Goal: Information Seeking & Learning: Learn about a topic

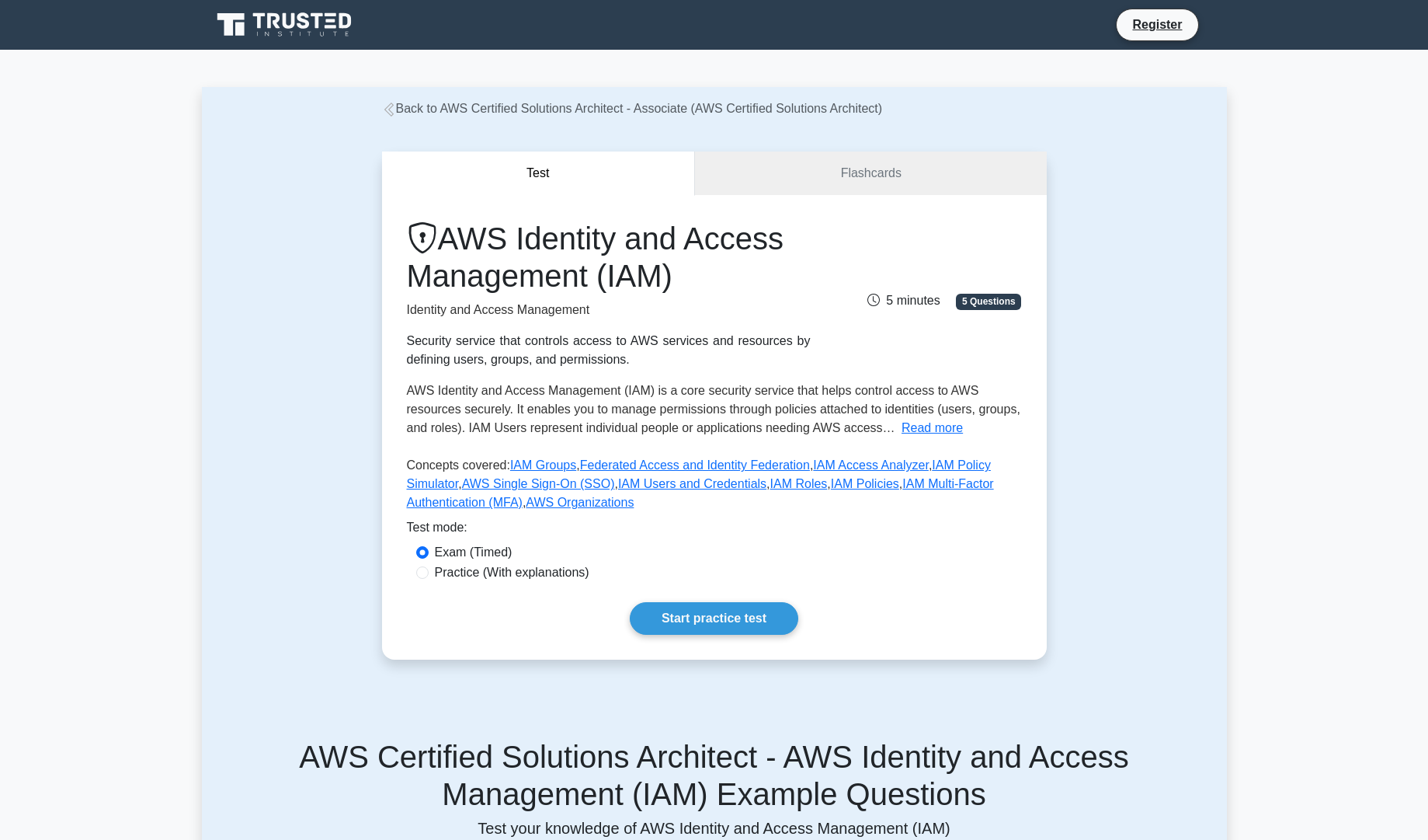
click at [443, 574] on label "Practice (With explanations)" at bounding box center [512, 572] width 154 height 18
click at [429, 574] on input "Practice (With explanations)" at bounding box center [422, 572] width 12 height 12
radio input "true"
click at [432, 544] on div "Exam (Timed)" at bounding box center [714, 551] width 597 height 18
click at [429, 553] on div "Exam (Timed)" at bounding box center [714, 551] width 597 height 18
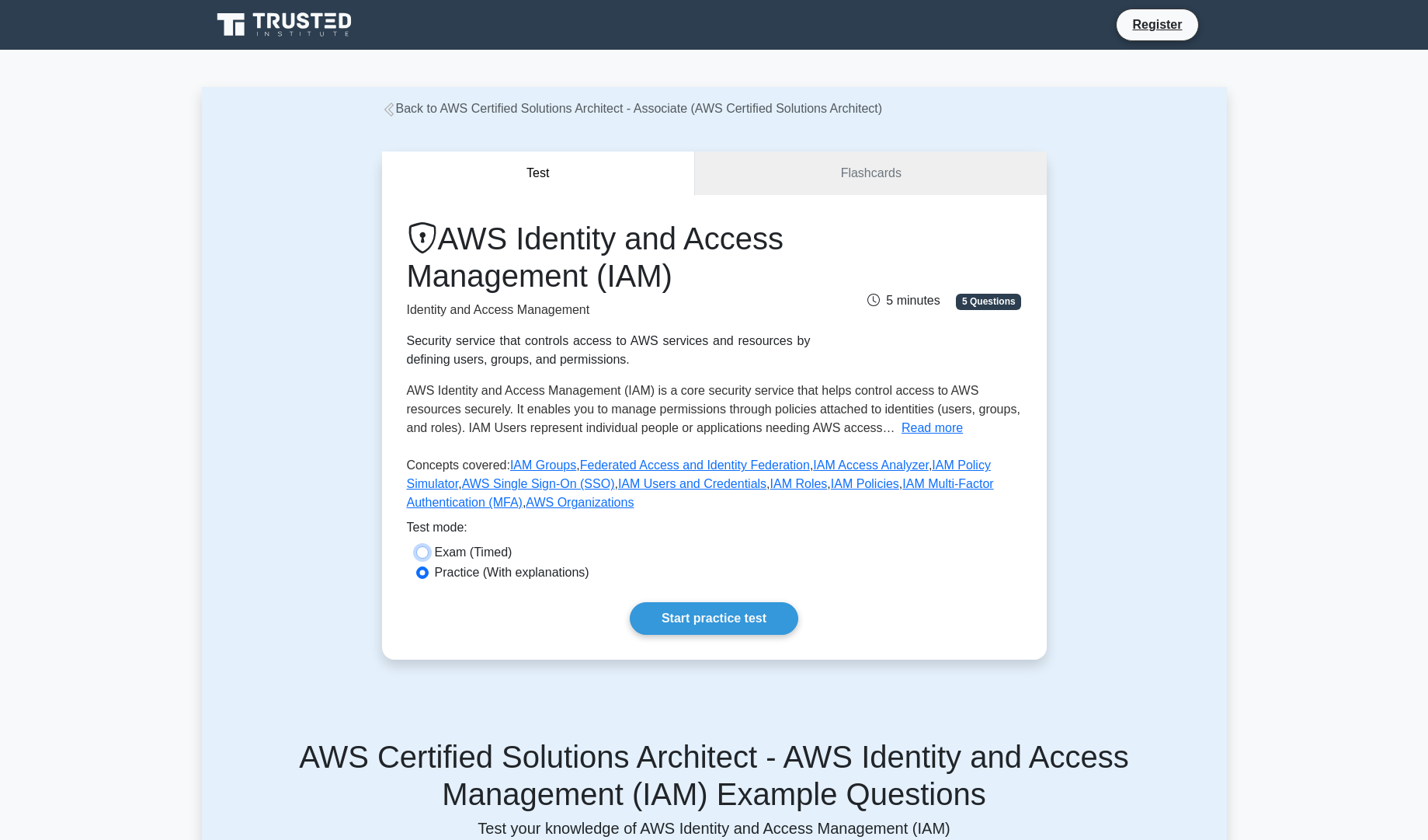
click at [416, 548] on input "Exam (Timed)" at bounding box center [422, 551] width 12 height 12
radio input "true"
click at [668, 619] on link "Start practice test" at bounding box center [714, 618] width 169 height 33
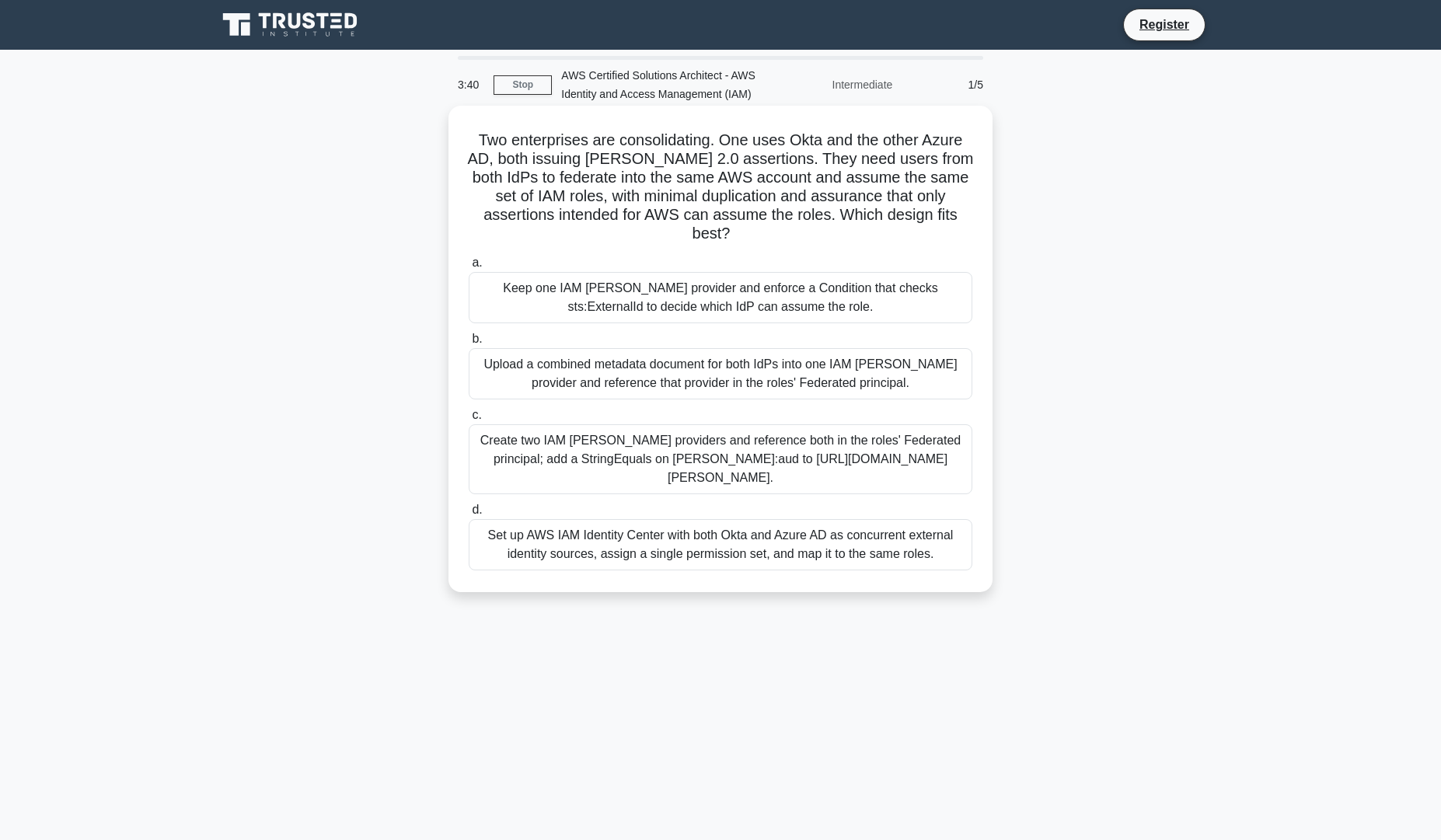
click at [645, 519] on div "Set up AWS IAM Identity Center with both Okta and Azure AD as concurrent extern…" at bounding box center [720, 544] width 504 height 51
click at [468, 504] on input "d. Set up AWS IAM Identity Center with both Okta and Azure AD as concurrent ext…" at bounding box center [468, 509] width 0 height 11
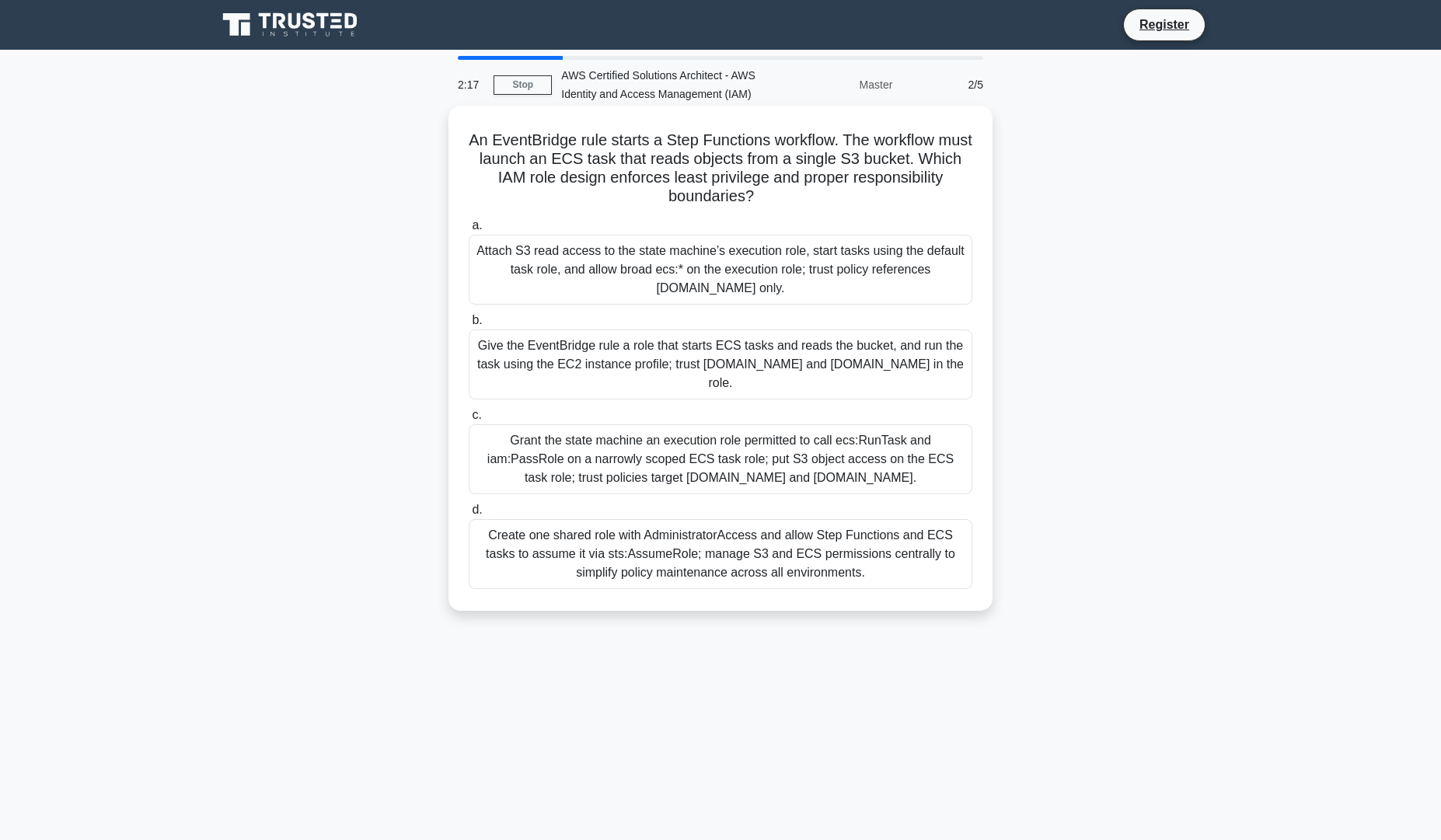
click at [850, 272] on div "Attach S3 read access to the state machine’s execution role, start tasks using …" at bounding box center [720, 269] width 504 height 70
click at [468, 231] on input "a. Attach S3 read access to the state machine’s execution role, start tasks usi…" at bounding box center [468, 225] width 0 height 11
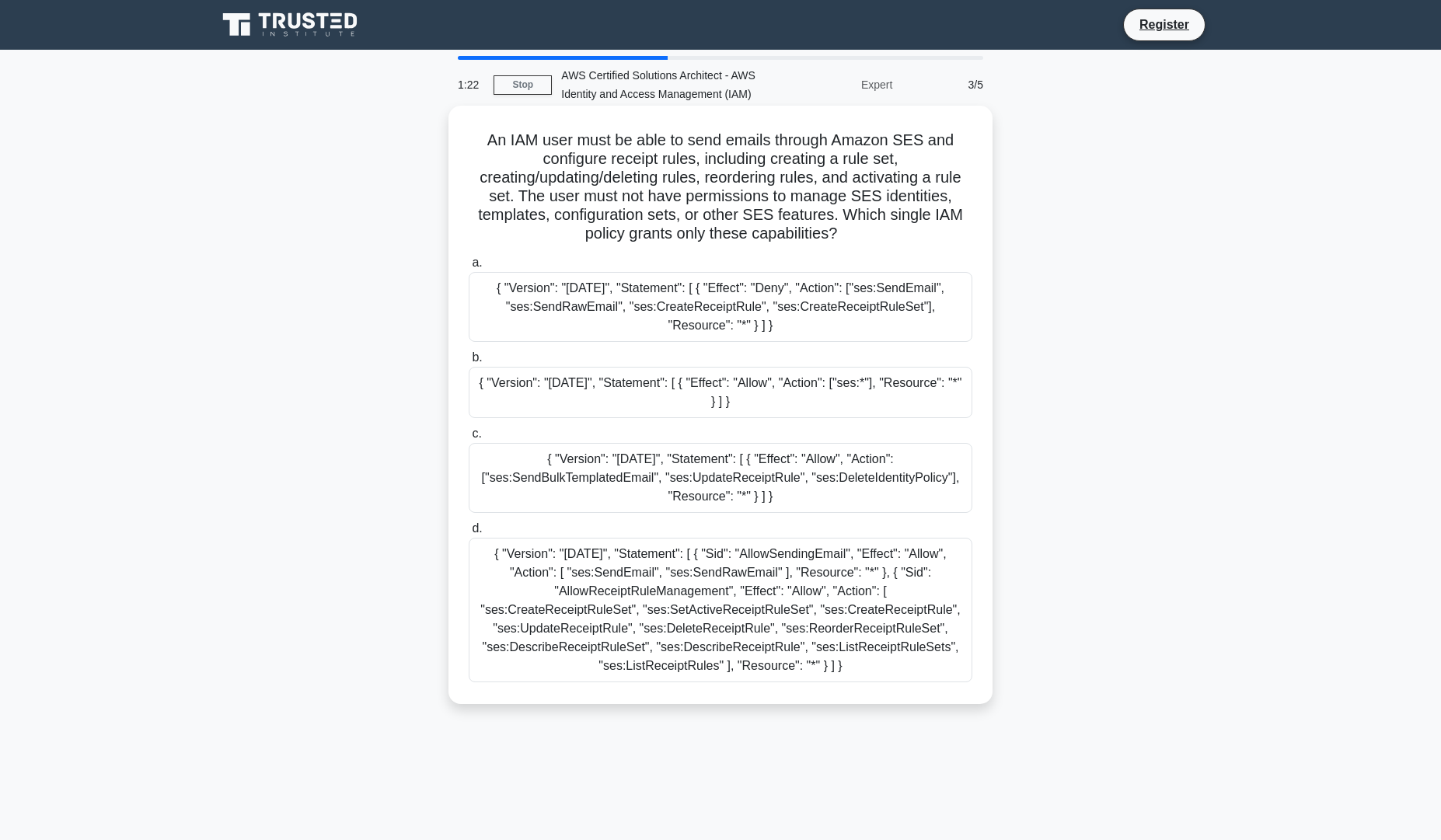
click at [591, 382] on div "{ "Version": "[DATE]", "Statement": [ { "Effect": "Allow", "Action": ["ses:*"],…" at bounding box center [720, 391] width 504 height 51
click at [468, 362] on input "b. { "Version": "[DATE]", "Statement": [ { "Effect": "Allow", "Action": ["ses:*…" at bounding box center [468, 358] width 0 height 11
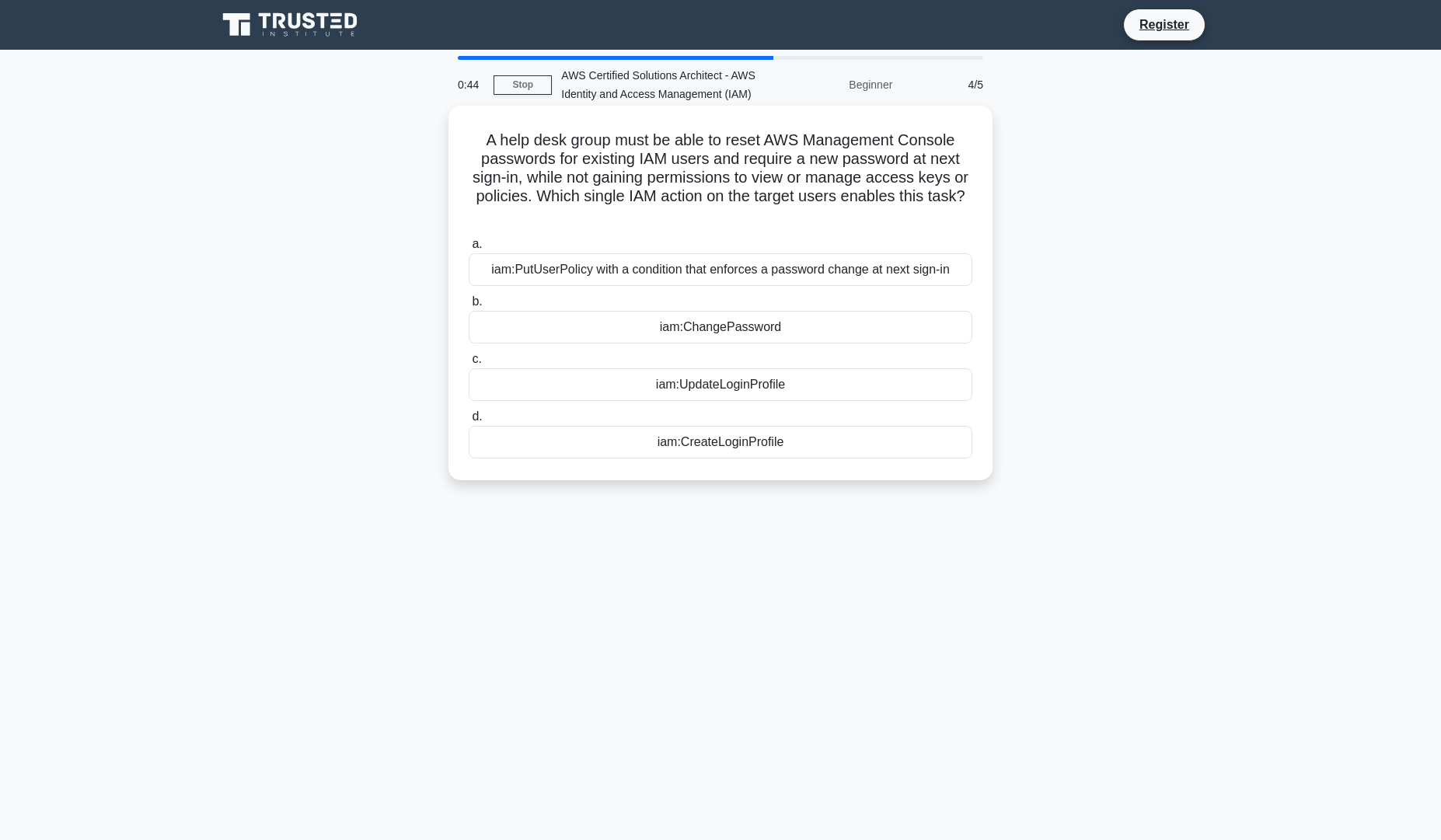
click at [775, 275] on div "iam:PutUserPolicy with a condition that enforces a password change at next sign…" at bounding box center [720, 269] width 504 height 33
click at [468, 249] on input "a. iam:PutUserPolicy with a condition that enforces a password change at next s…" at bounding box center [468, 244] width 0 height 11
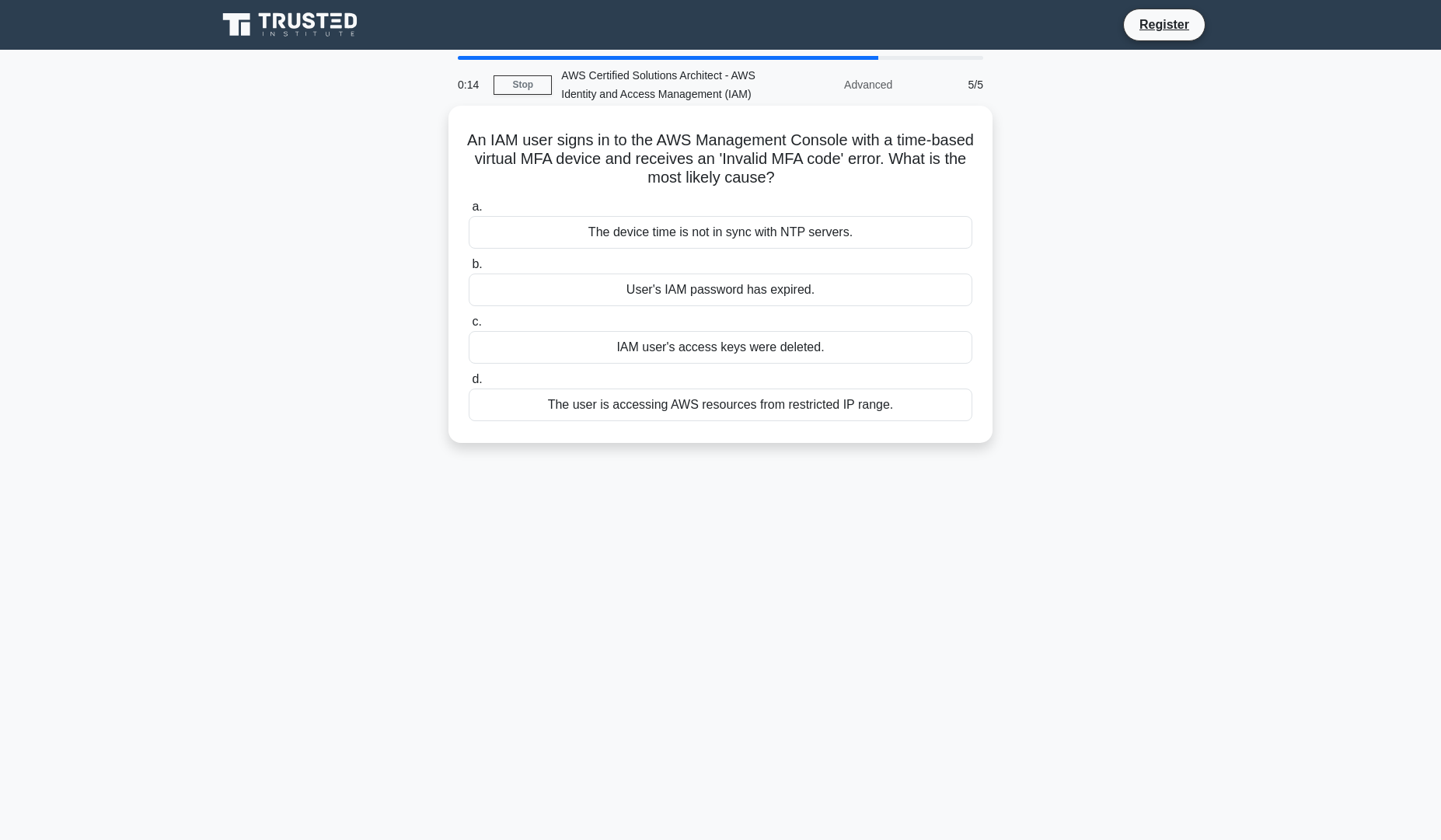
click at [781, 227] on div "The device time is not in sync with NTP servers." at bounding box center [720, 232] width 504 height 33
click at [468, 212] on input "a. The device time is not in sync with NTP servers." at bounding box center [468, 207] width 0 height 11
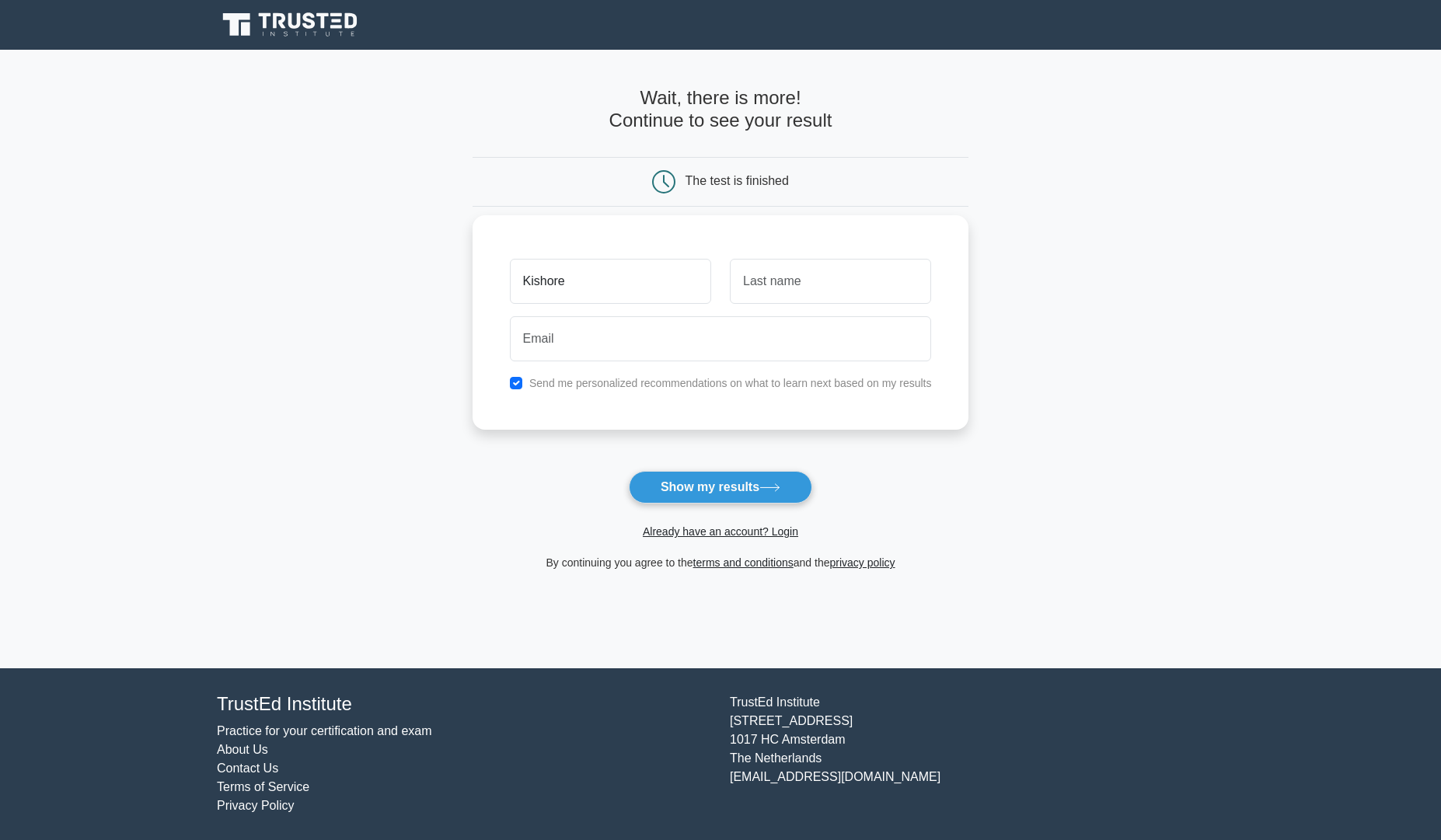
type input "Kishore"
click at [611, 346] on input "email" at bounding box center [720, 338] width 422 height 45
type input "kishoremani76405@gmail.com"
click at [725, 497] on button "Show my results" at bounding box center [720, 487] width 183 height 33
click at [760, 276] on input "text" at bounding box center [831, 281] width 201 height 45
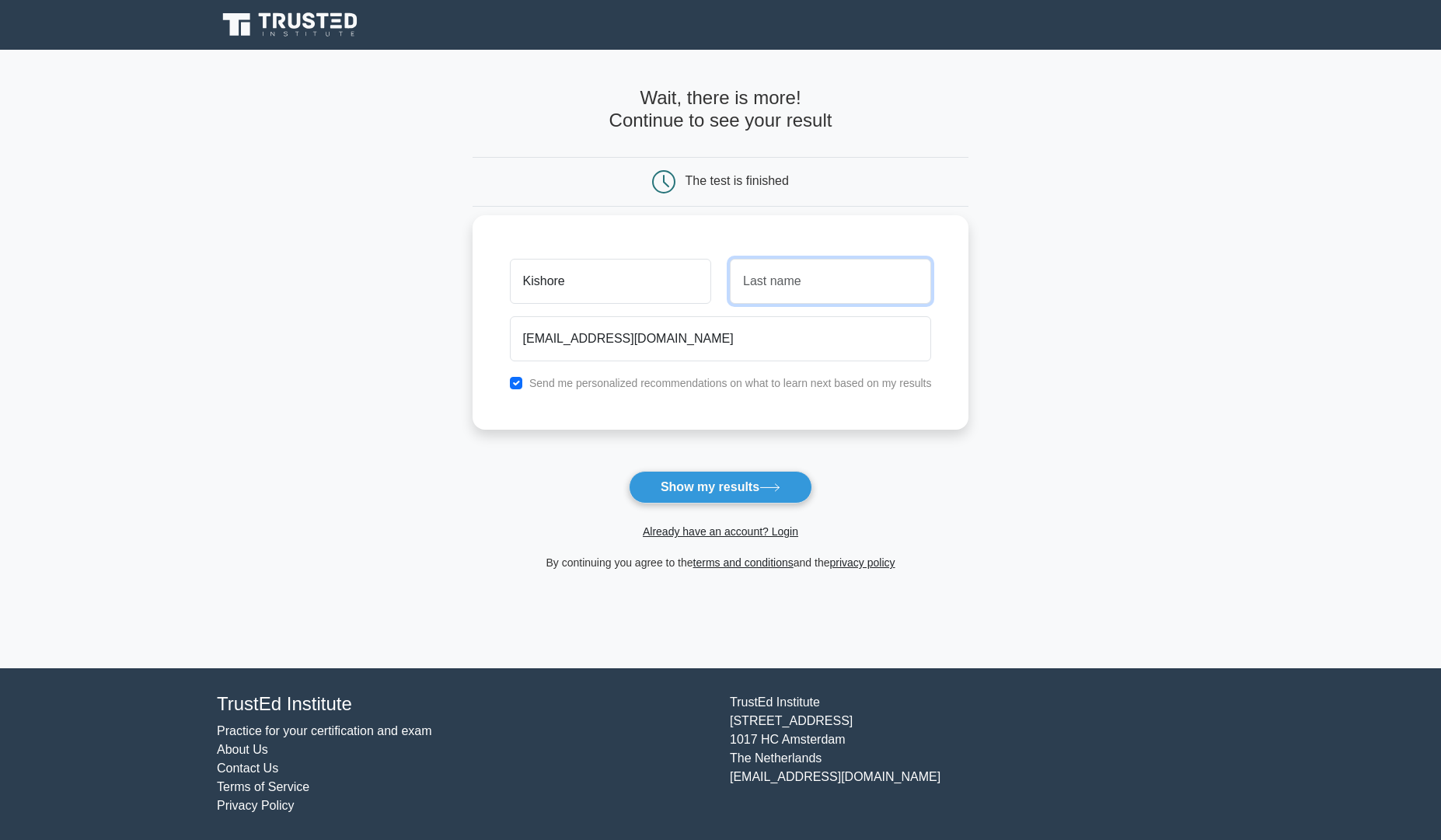
type input "m"
type input "M"
click at [681, 497] on button "Show my results" at bounding box center [720, 487] width 183 height 33
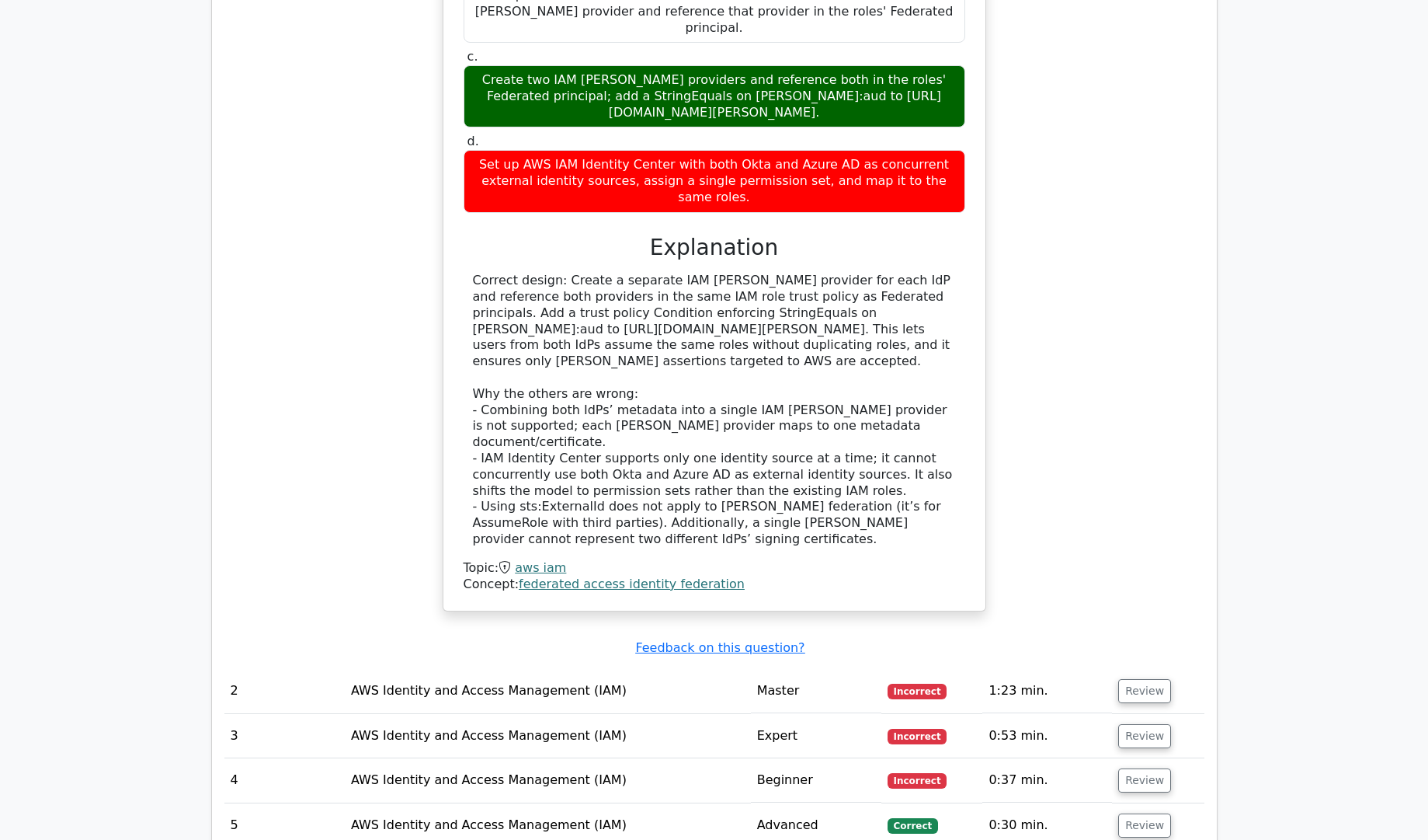
scroll to position [1525, 0]
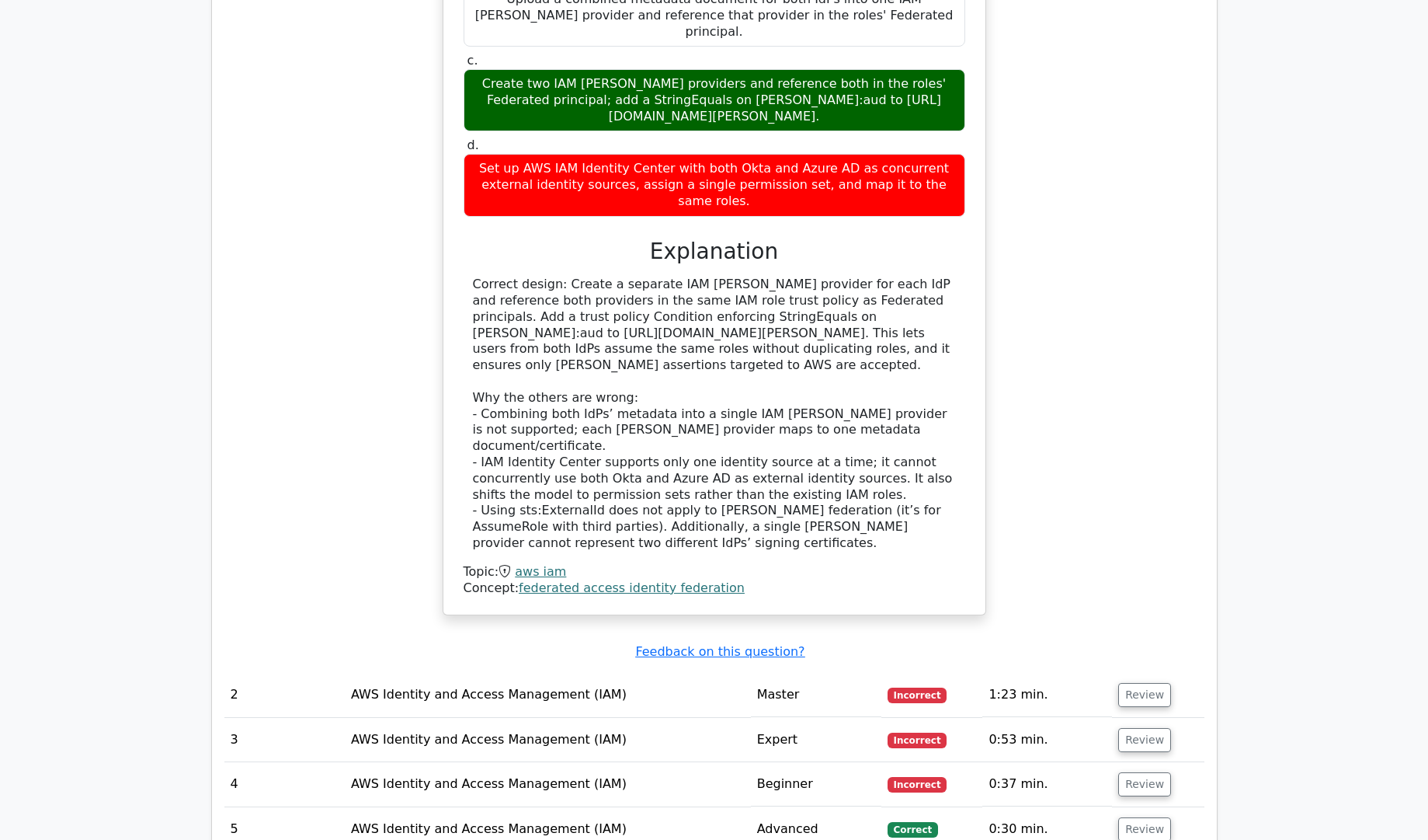
click at [662, 580] on link "federated access identity federation" at bounding box center [632, 587] width 226 height 14
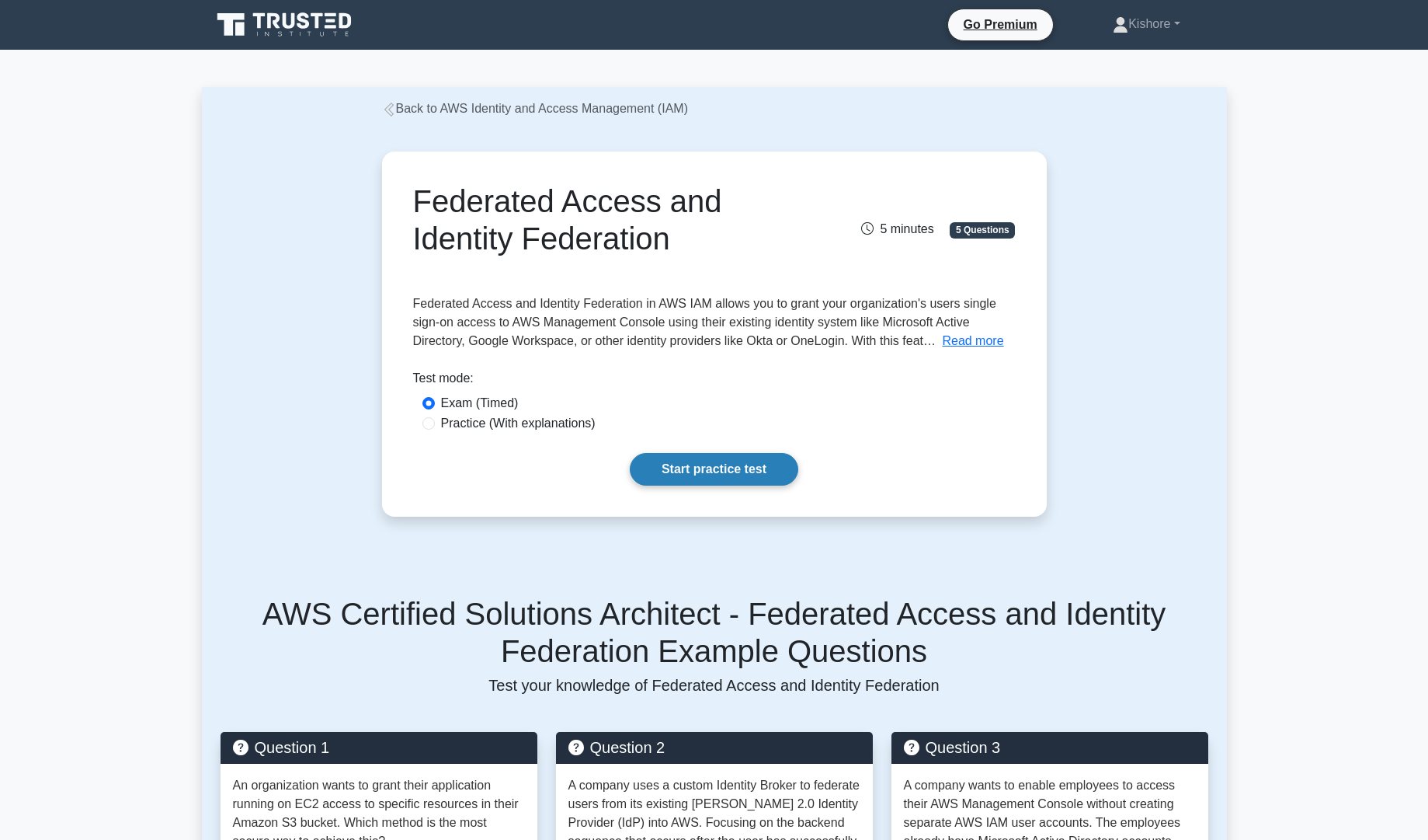
click at [716, 476] on link "Start practice test" at bounding box center [714, 469] width 169 height 33
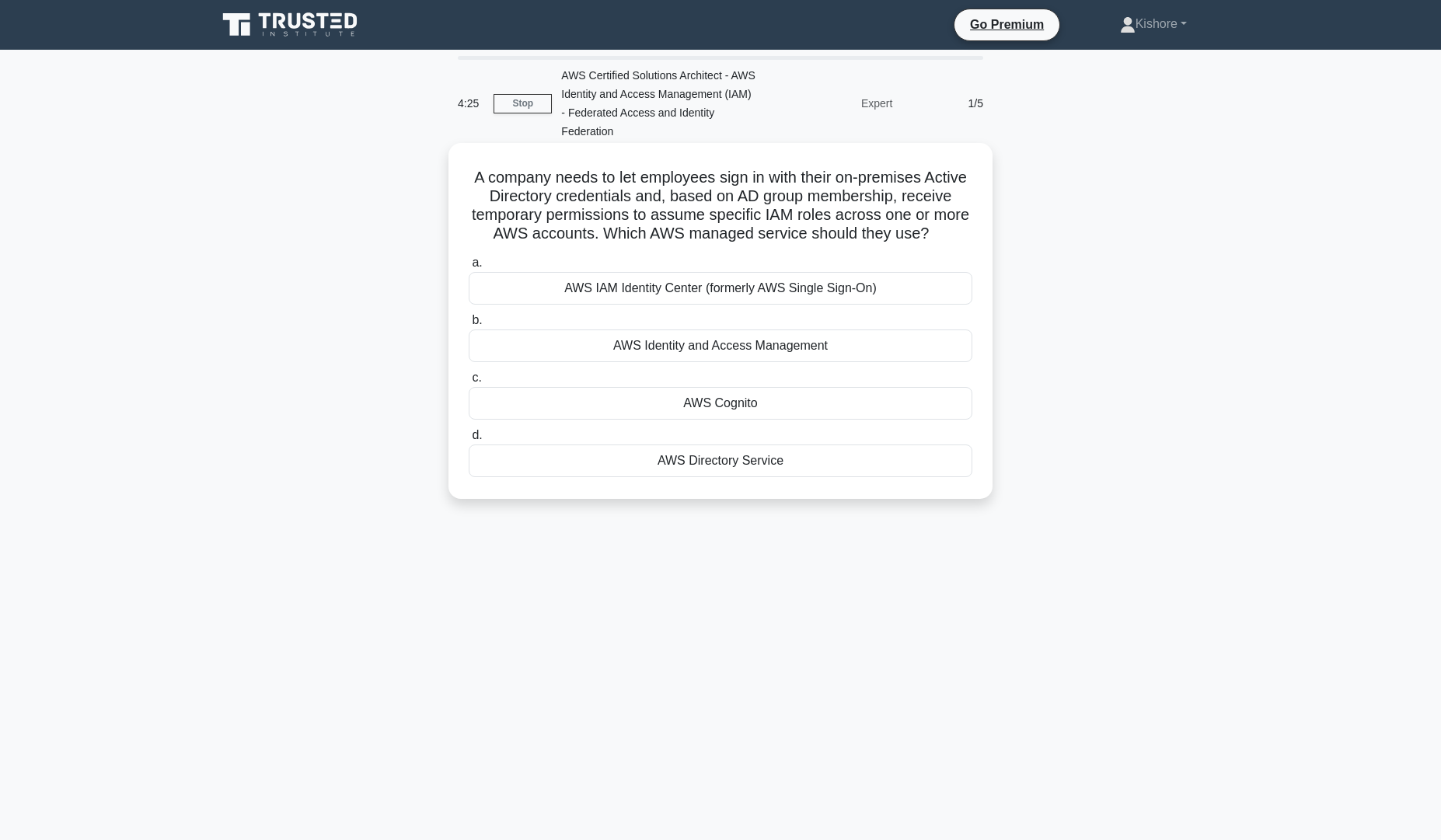
click at [640, 353] on div "AWS Identity and Access Management" at bounding box center [720, 345] width 504 height 33
click at [468, 325] on input "b. AWS Identity and Access Management" at bounding box center [468, 320] width 0 height 11
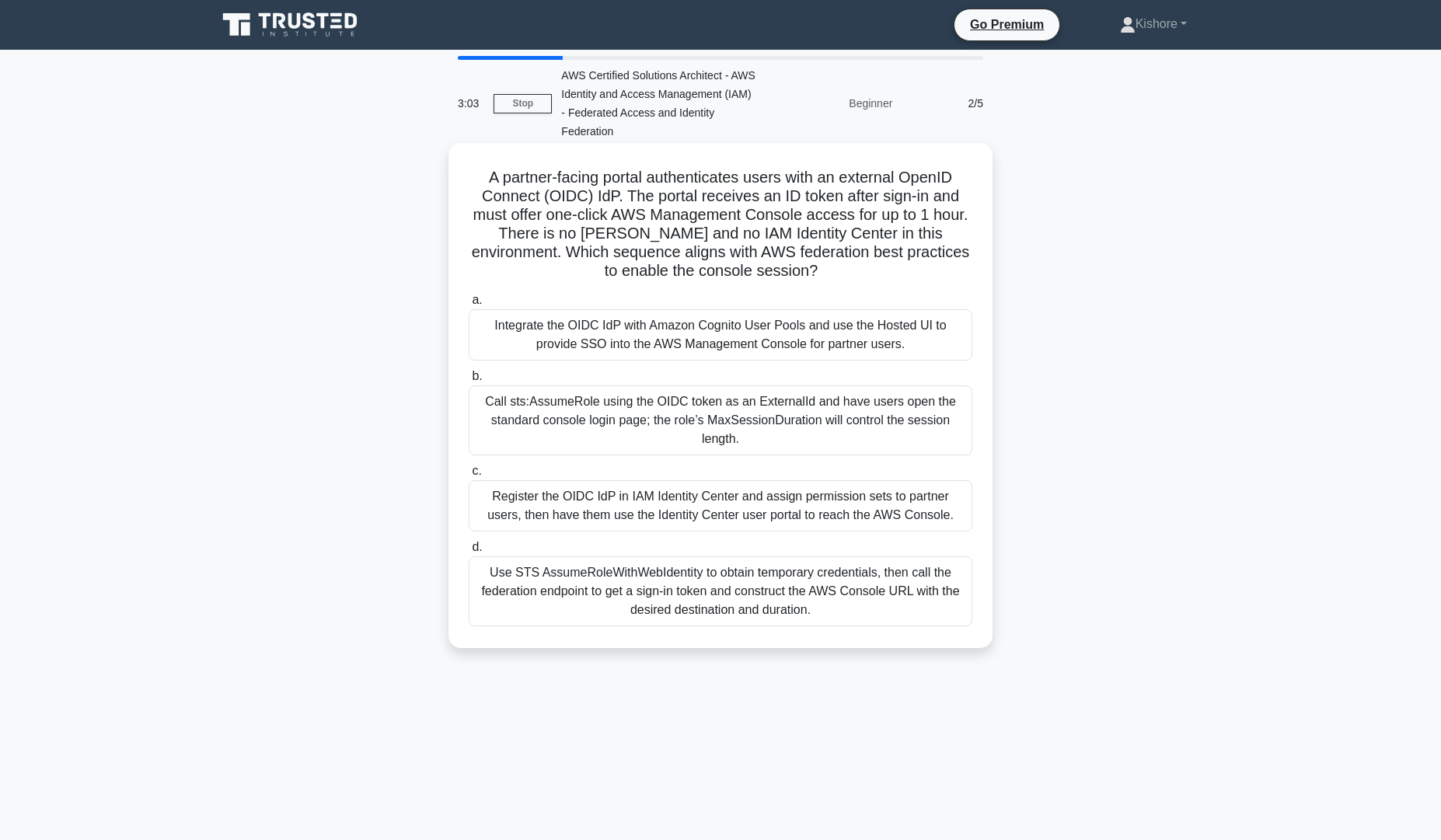
click at [597, 500] on div "Register the OIDC IdP in IAM Identity Center and assign permission sets to part…" at bounding box center [720, 505] width 504 height 51
click at [468, 476] on input "c. Register the OIDC IdP in IAM Identity Center and assign permission sets to p…" at bounding box center [468, 471] width 0 height 11
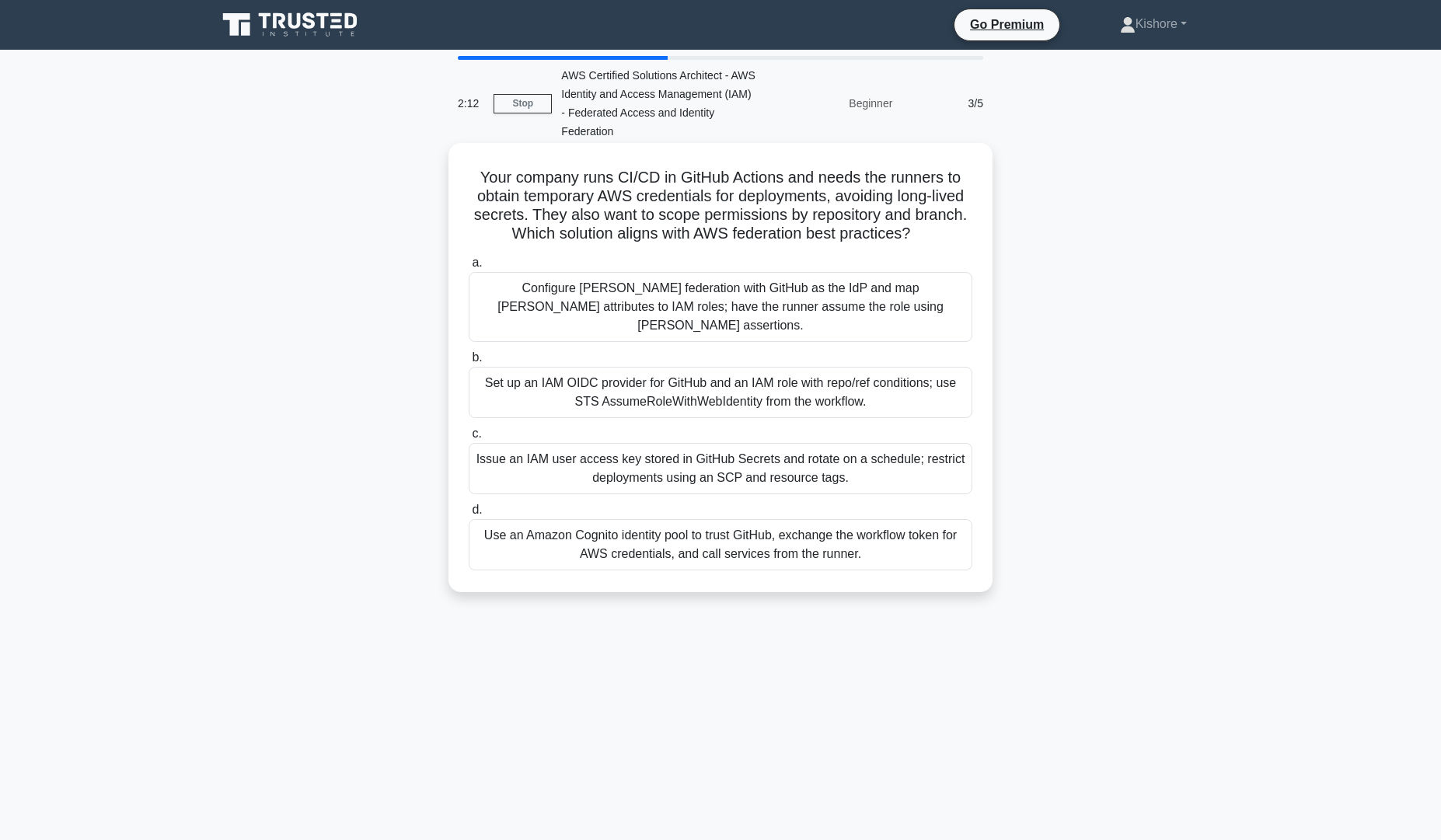
click at [698, 291] on div "Configure SAML federation with GitHub as the IdP and map SAML attributes to IAM…" at bounding box center [720, 306] width 504 height 70
click at [468, 268] on input "a. Configure SAML federation with GitHub as the IdP and map SAML attributes to …" at bounding box center [468, 263] width 0 height 11
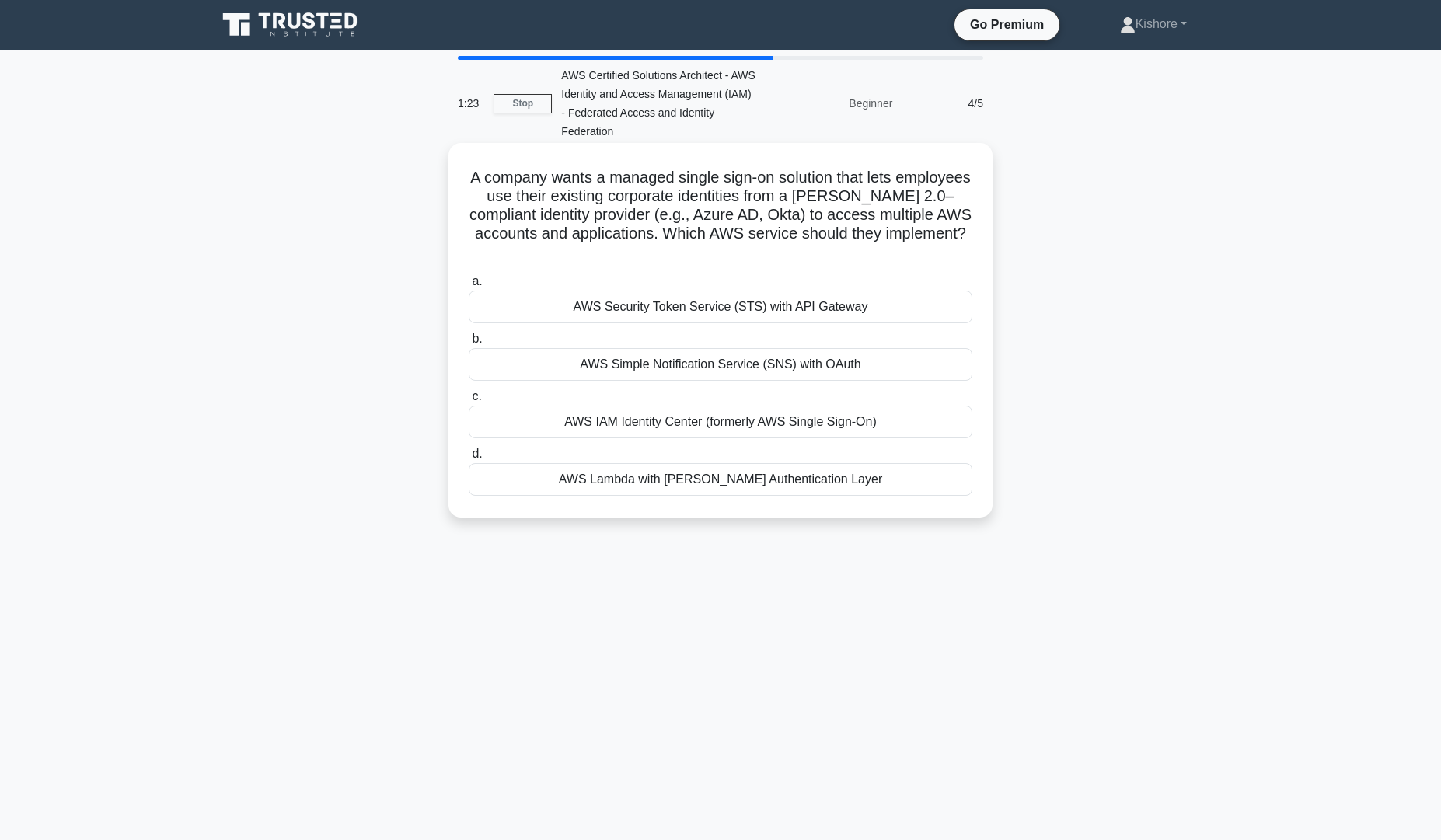
click at [705, 348] on div "AWS Simple Notification Service (SNS) with OAuth" at bounding box center [720, 364] width 504 height 33
click at [468, 338] on input "b. AWS Simple Notification Service (SNS) with OAuth" at bounding box center [468, 338] width 0 height 11
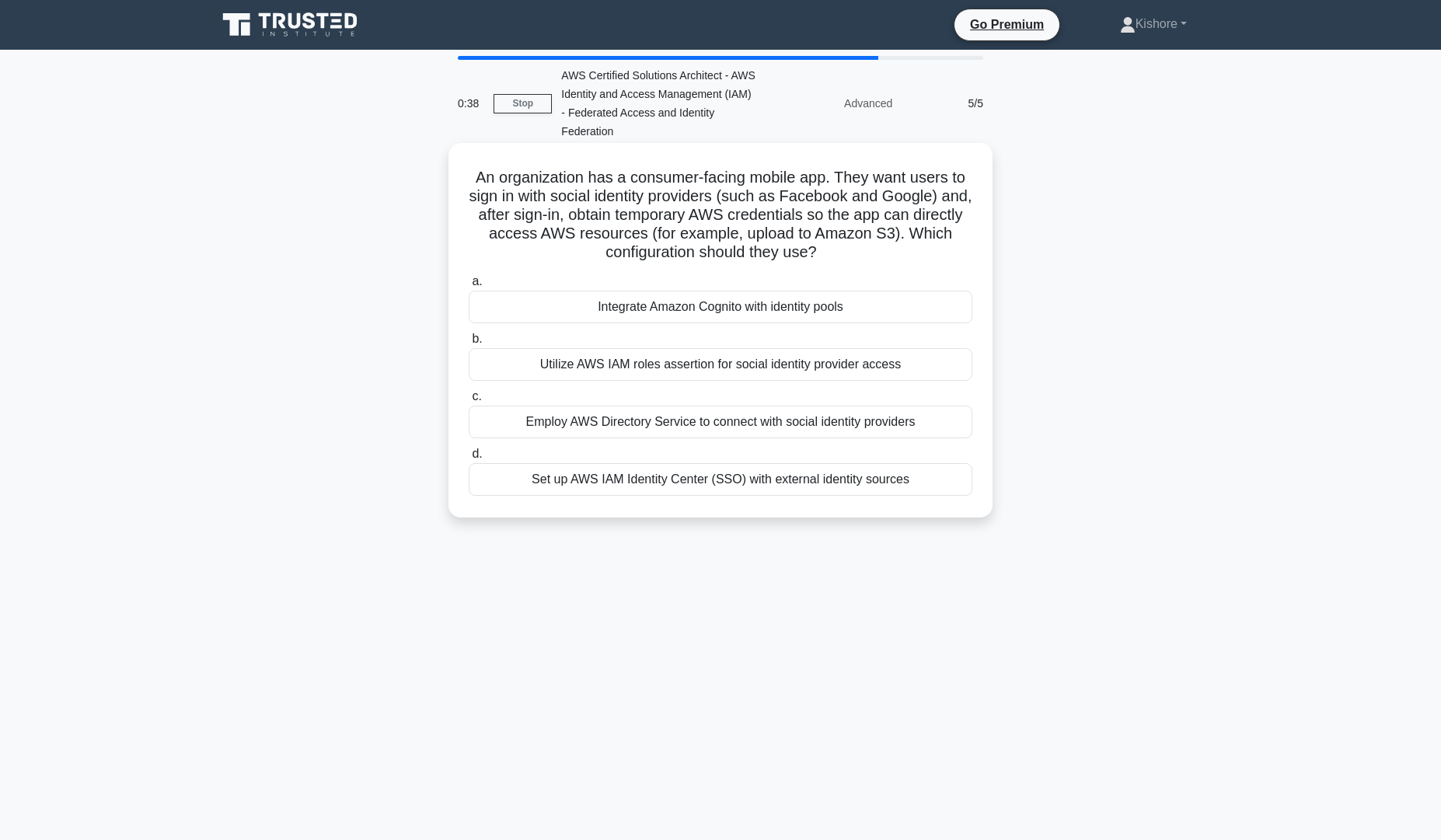
click at [732, 298] on div "Integrate Amazon Cognito with identity pools" at bounding box center [720, 307] width 504 height 33
click at [468, 287] on input "a. Integrate Amazon Cognito with identity pools" at bounding box center [468, 281] width 0 height 11
click at [592, 308] on div "Integrate Amazon Cognito with identity pools" at bounding box center [720, 308] width 504 height 35
click at [468, 287] on input "a. Integrate Amazon Cognito with identity pools" at bounding box center [468, 281] width 0 height 11
click at [592, 308] on div "Integrate Amazon Cognito with identity pools" at bounding box center [720, 308] width 504 height 35
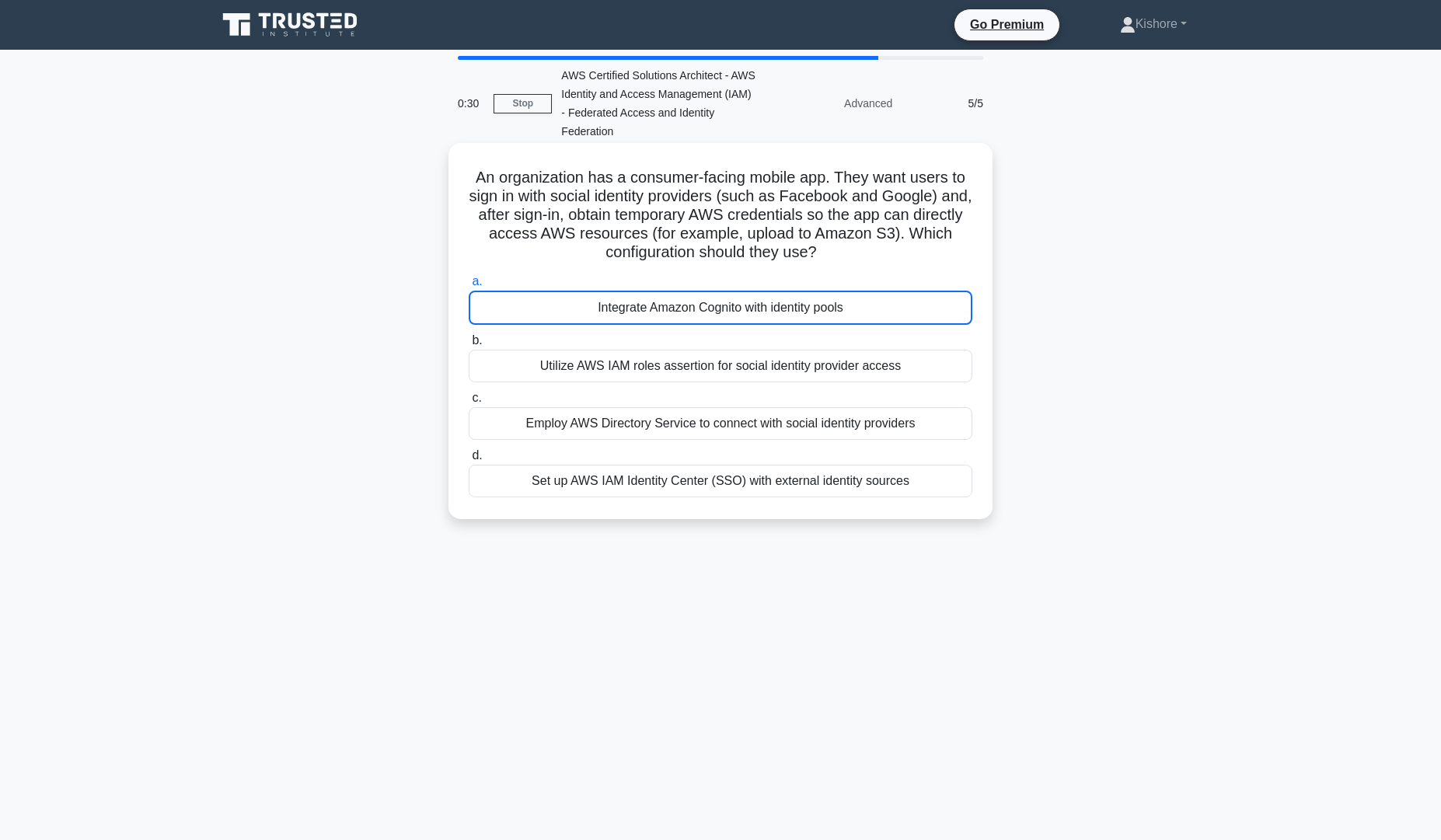
click at [468, 287] on input "a. Integrate Amazon Cognito with identity pools" at bounding box center [468, 281] width 0 height 11
click at [673, 301] on div "Integrate Amazon Cognito with identity pools" at bounding box center [720, 308] width 504 height 35
click at [468, 287] on input "a. Integrate Amazon Cognito with identity pools" at bounding box center [468, 281] width 0 height 11
click at [673, 301] on div "Integrate Amazon Cognito with identity pools" at bounding box center [720, 308] width 504 height 35
click at [468, 287] on input "a. Integrate Amazon Cognito with identity pools" at bounding box center [468, 281] width 0 height 11
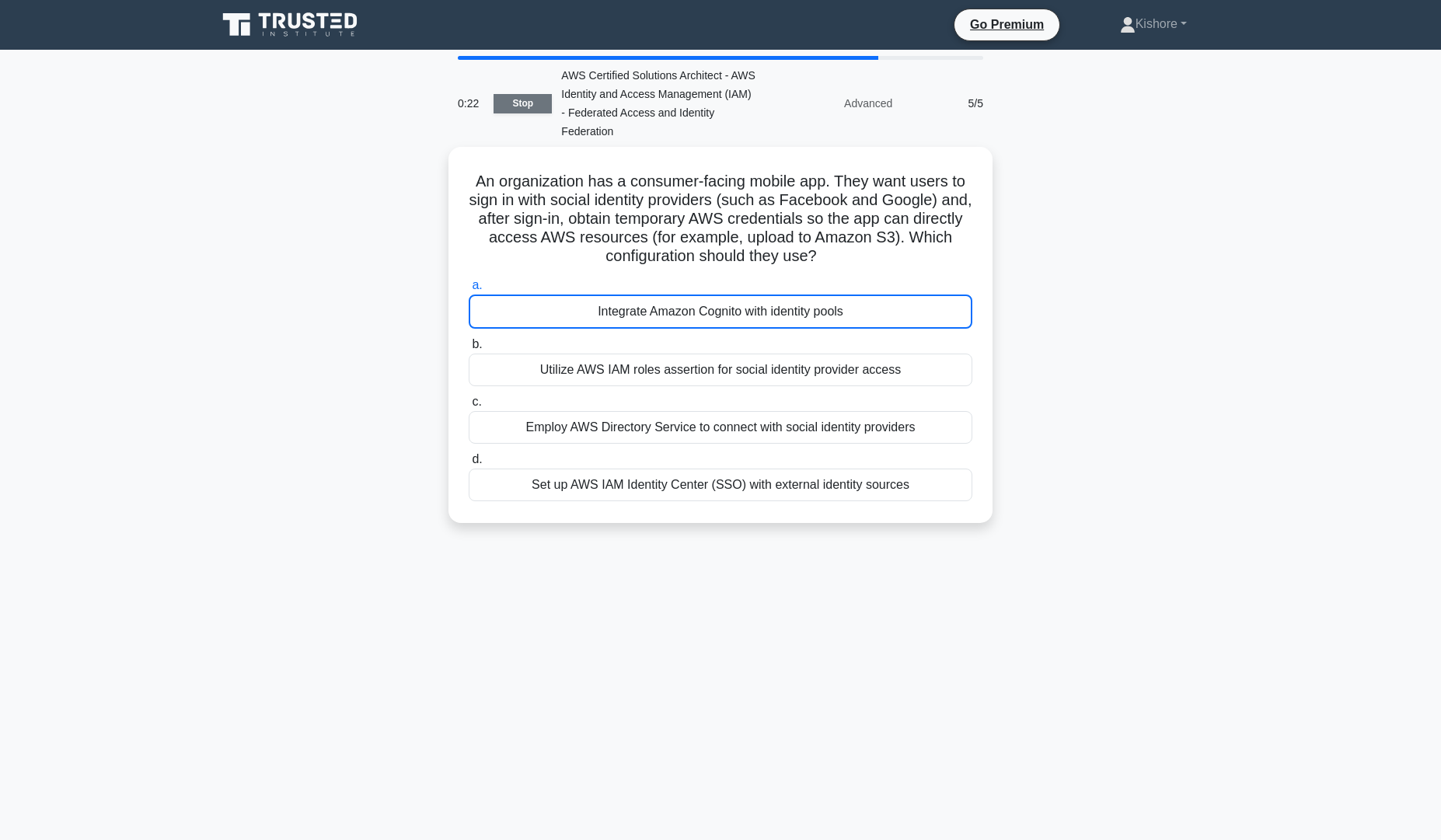
click at [521, 99] on link "Stop" at bounding box center [522, 104] width 59 height 19
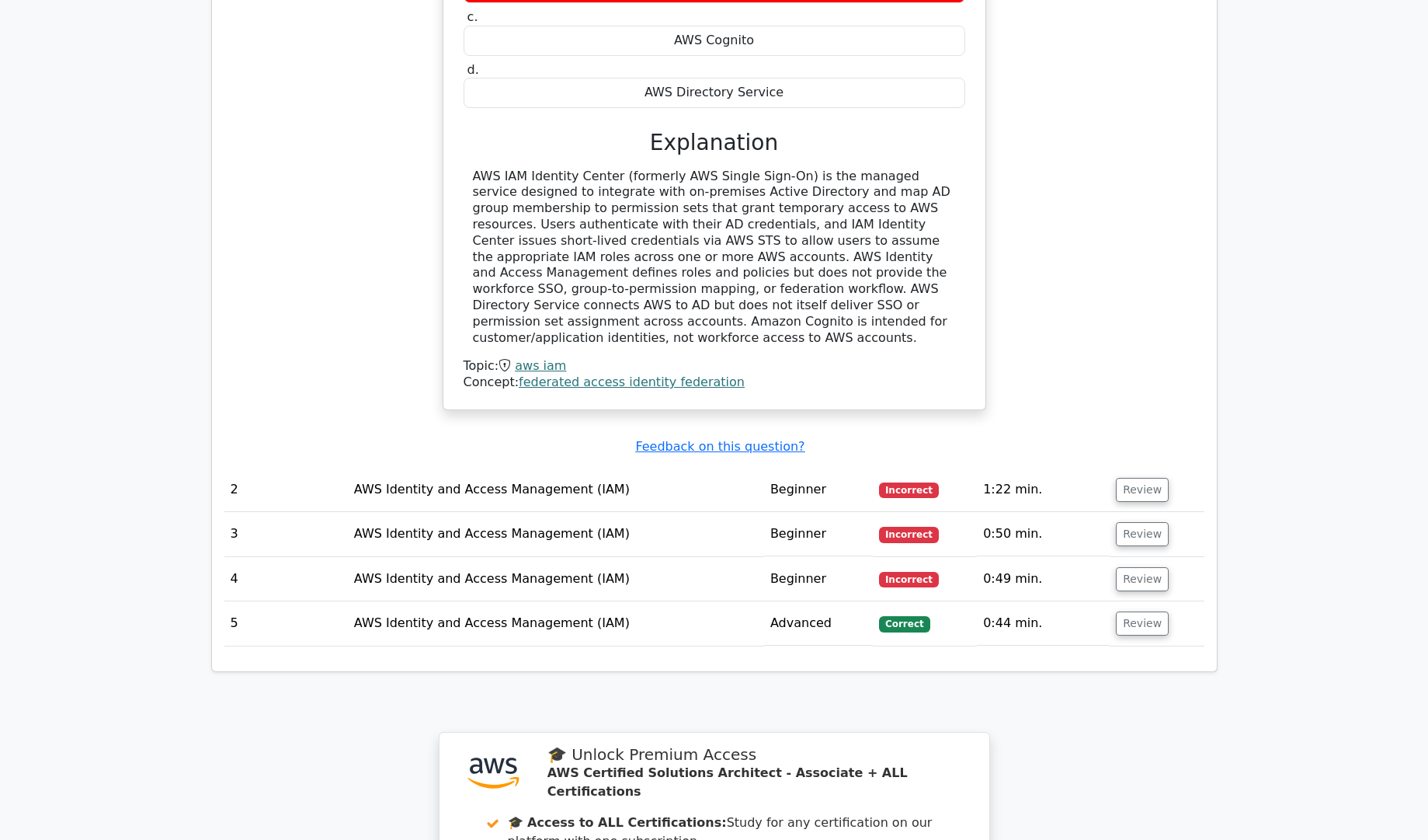
scroll to position [1504, 0]
click at [641, 598] on td "AWS Identity and Access Management (IAM)" at bounding box center [556, 620] width 416 height 44
click at [534, 598] on td "AWS Identity and Access Management (IAM)" at bounding box center [556, 620] width 416 height 44
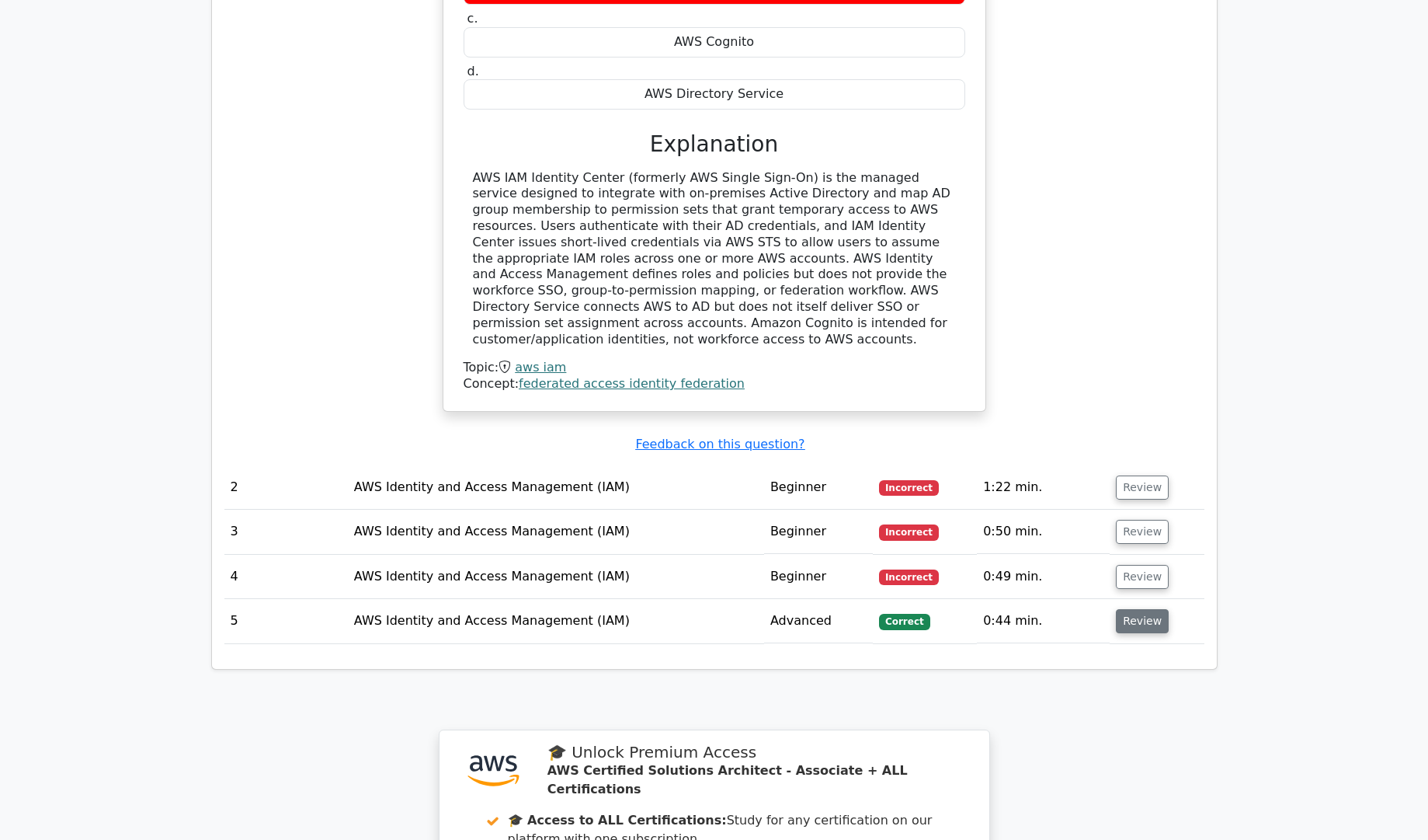
click at [1135, 609] on button "Review" at bounding box center [1142, 620] width 53 height 24
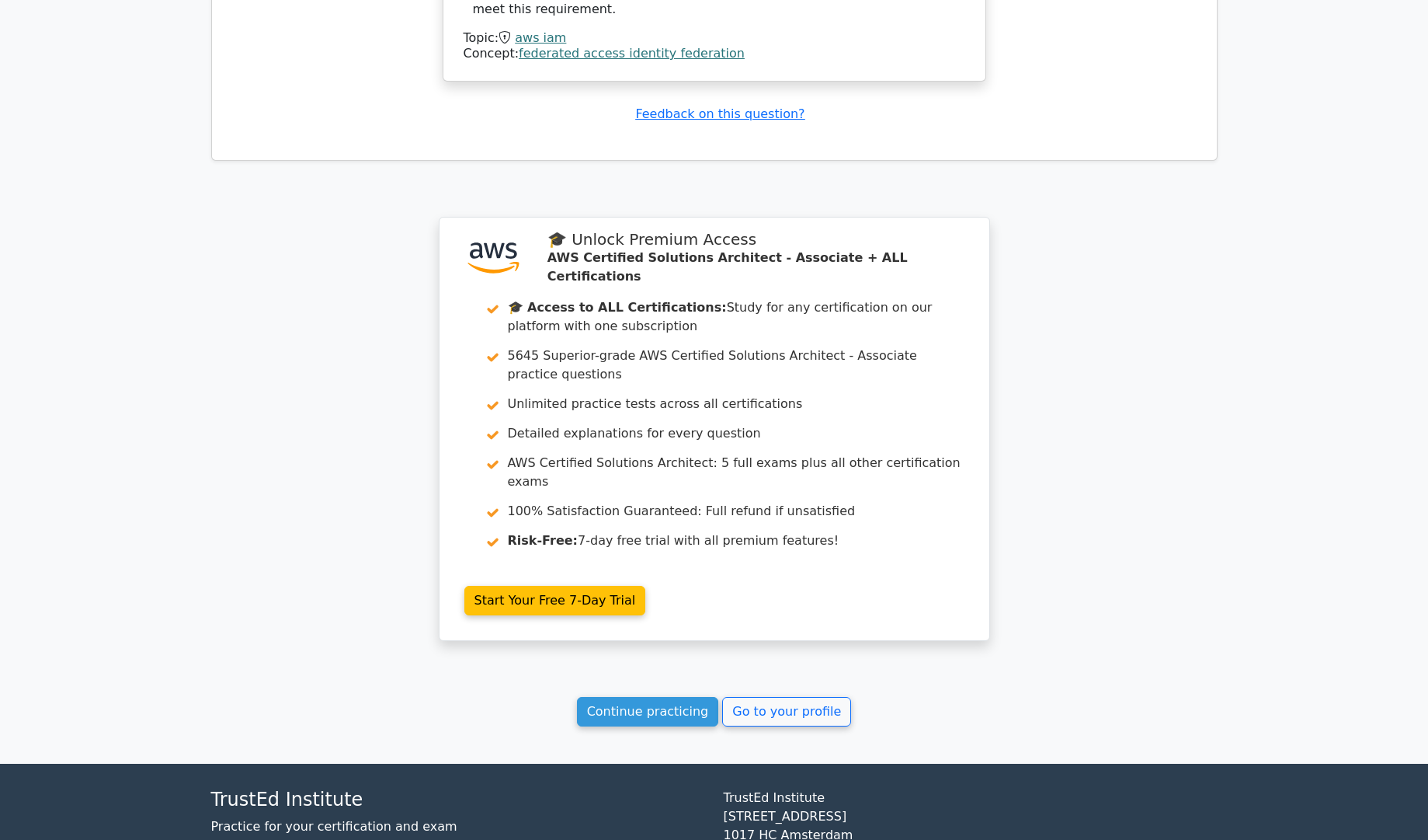
scroll to position [0, 0]
